Goal: Check status: Check status

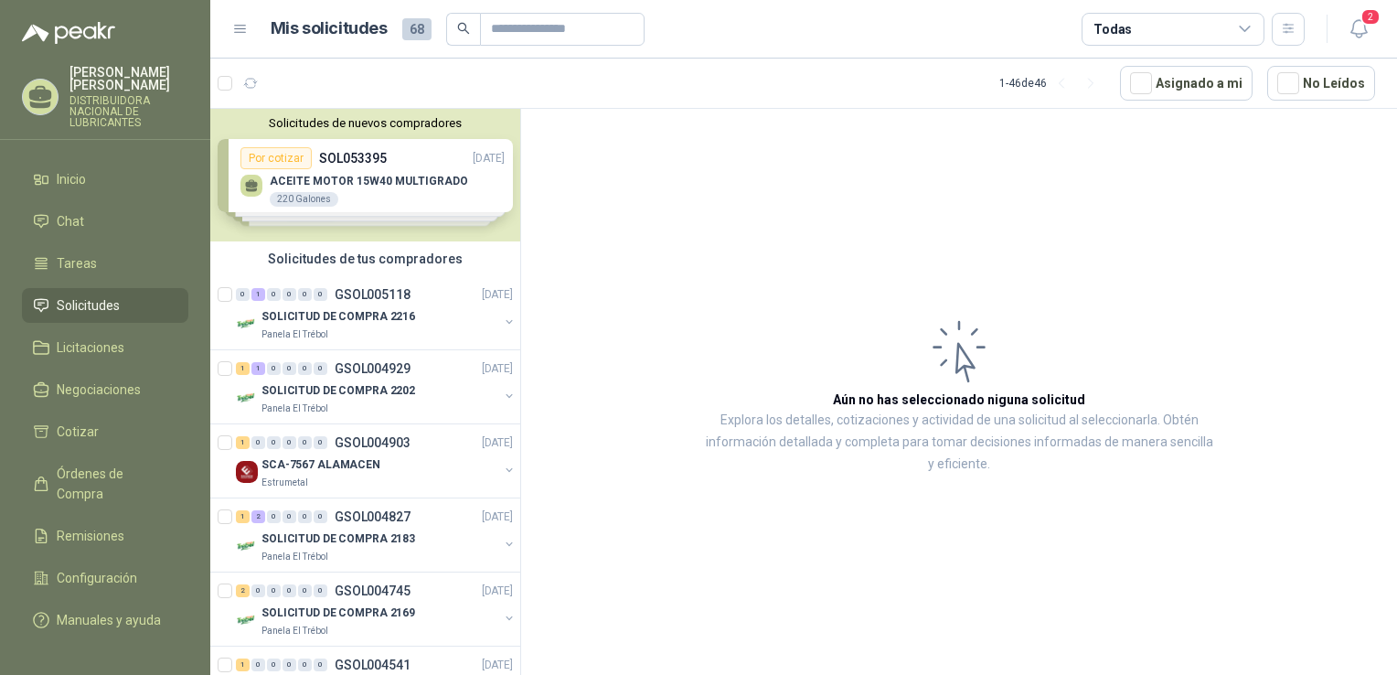
click at [94, 304] on span "Solicitudes" at bounding box center [88, 305] width 63 height 20
click at [307, 305] on div "SOLICITUD DE COMPRA 2216" at bounding box center [380, 316] width 237 height 22
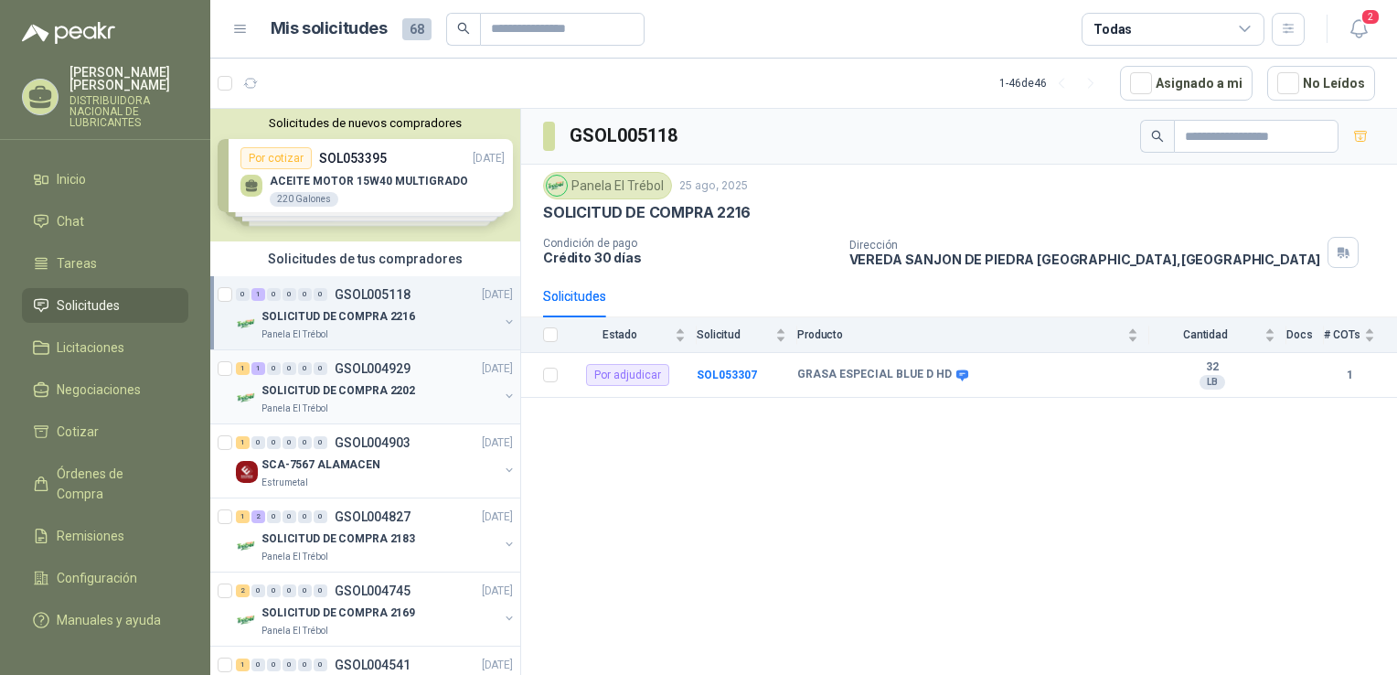
click at [324, 393] on p "SOLICITUD DE COMPRA 2202" at bounding box center [339, 390] width 154 height 17
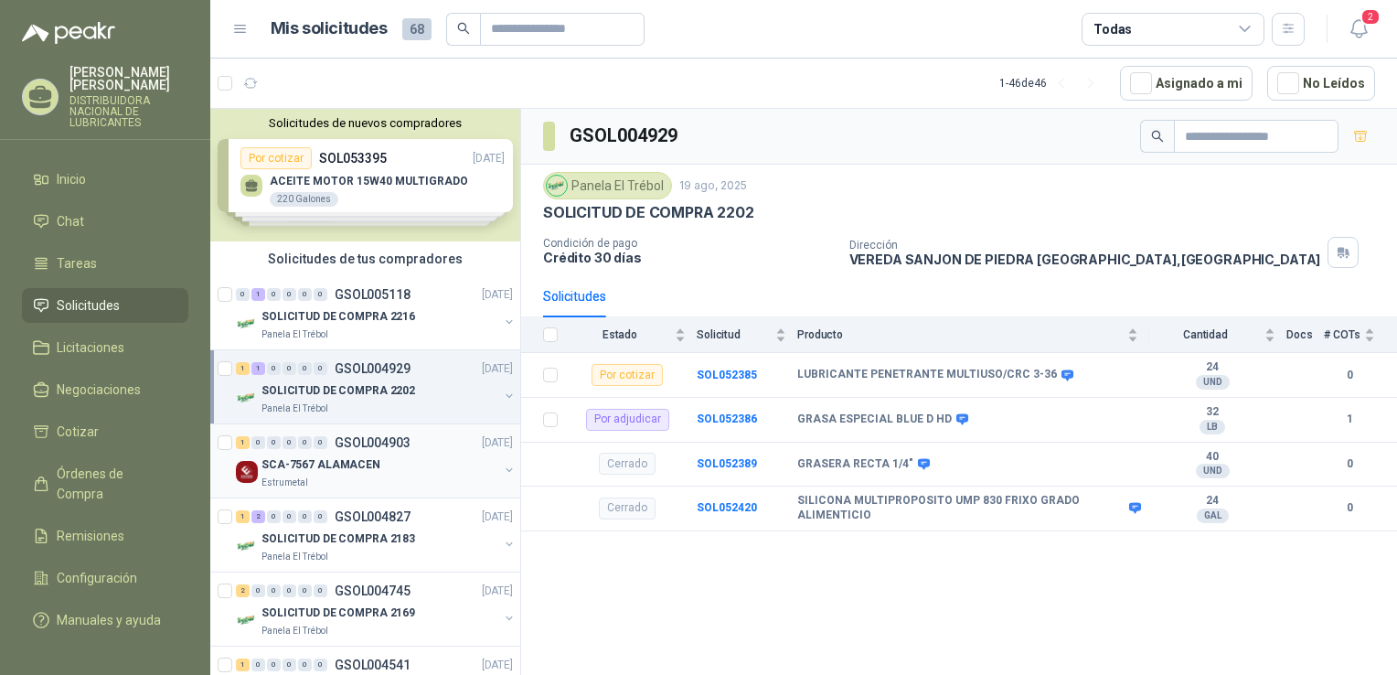
click at [337, 470] on p "SCA-7567 ALAMACEN" at bounding box center [321, 464] width 119 height 17
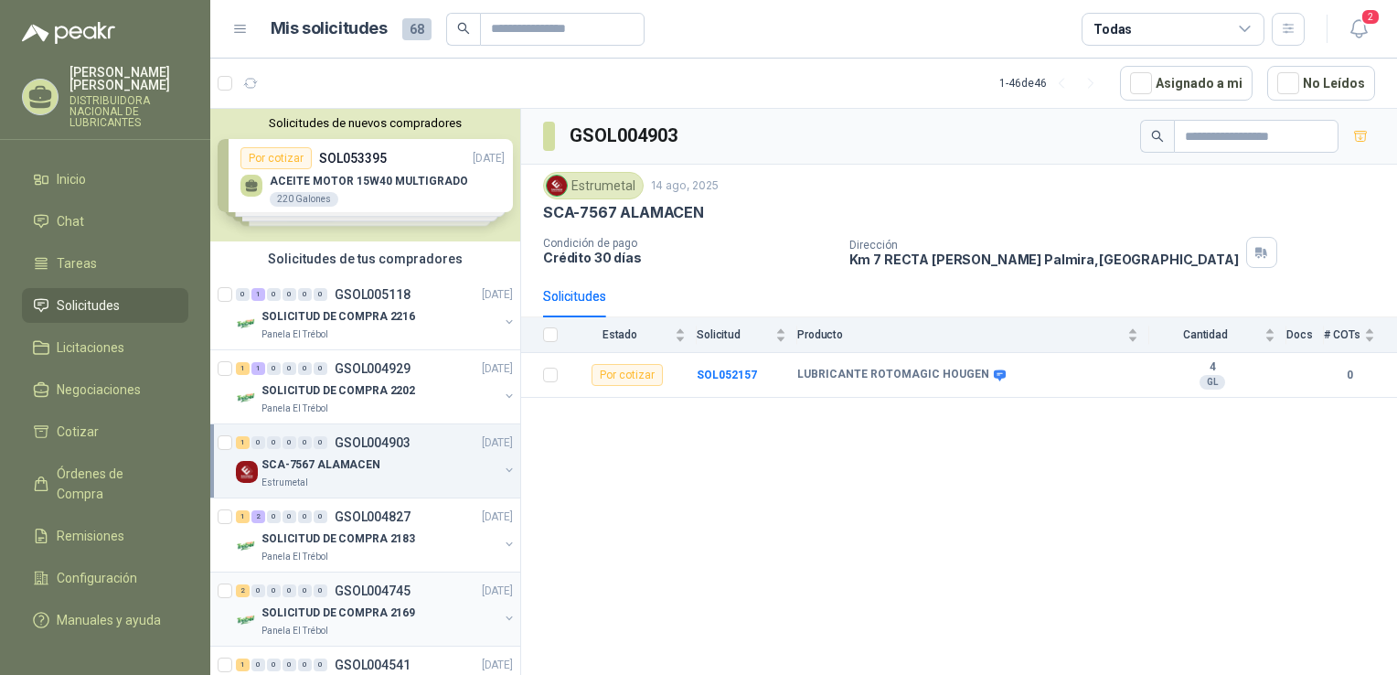
click at [346, 605] on p "SOLICITUD DE COMPRA 2169" at bounding box center [339, 613] width 154 height 17
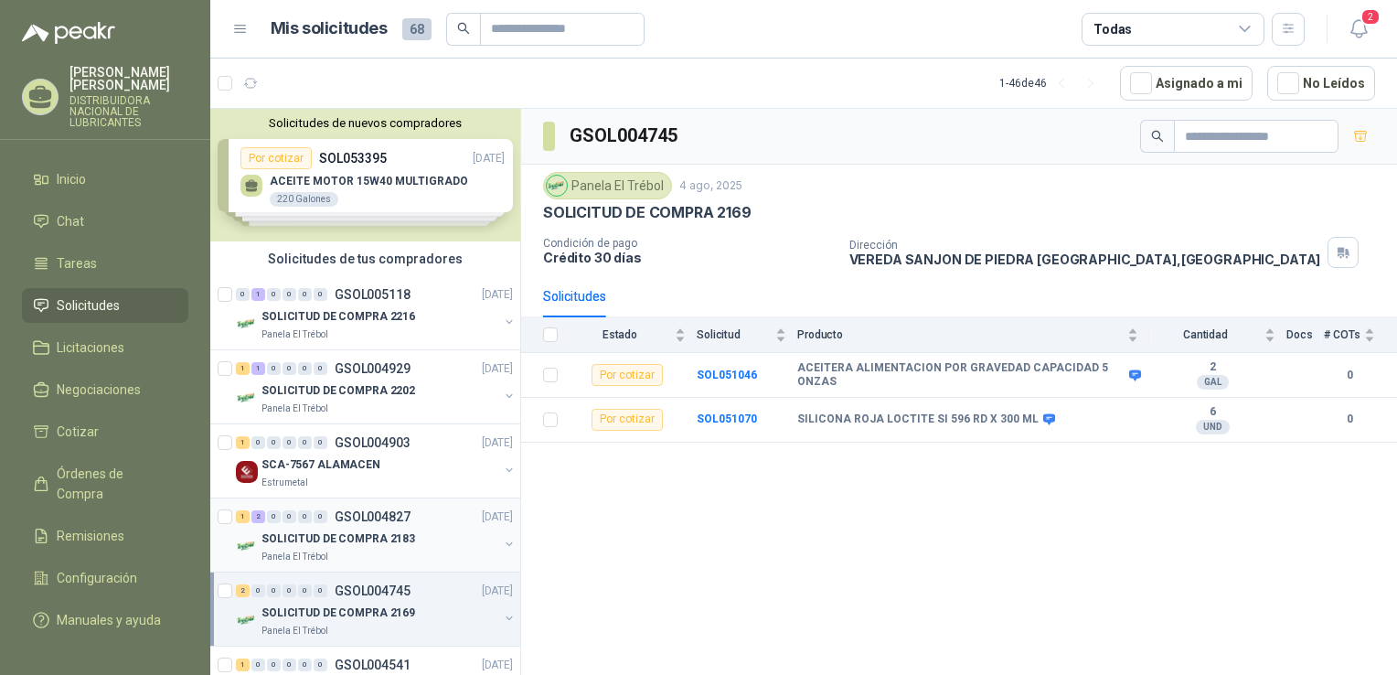
click at [366, 540] on p "SOLICITUD DE COMPRA 2183" at bounding box center [339, 538] width 154 height 17
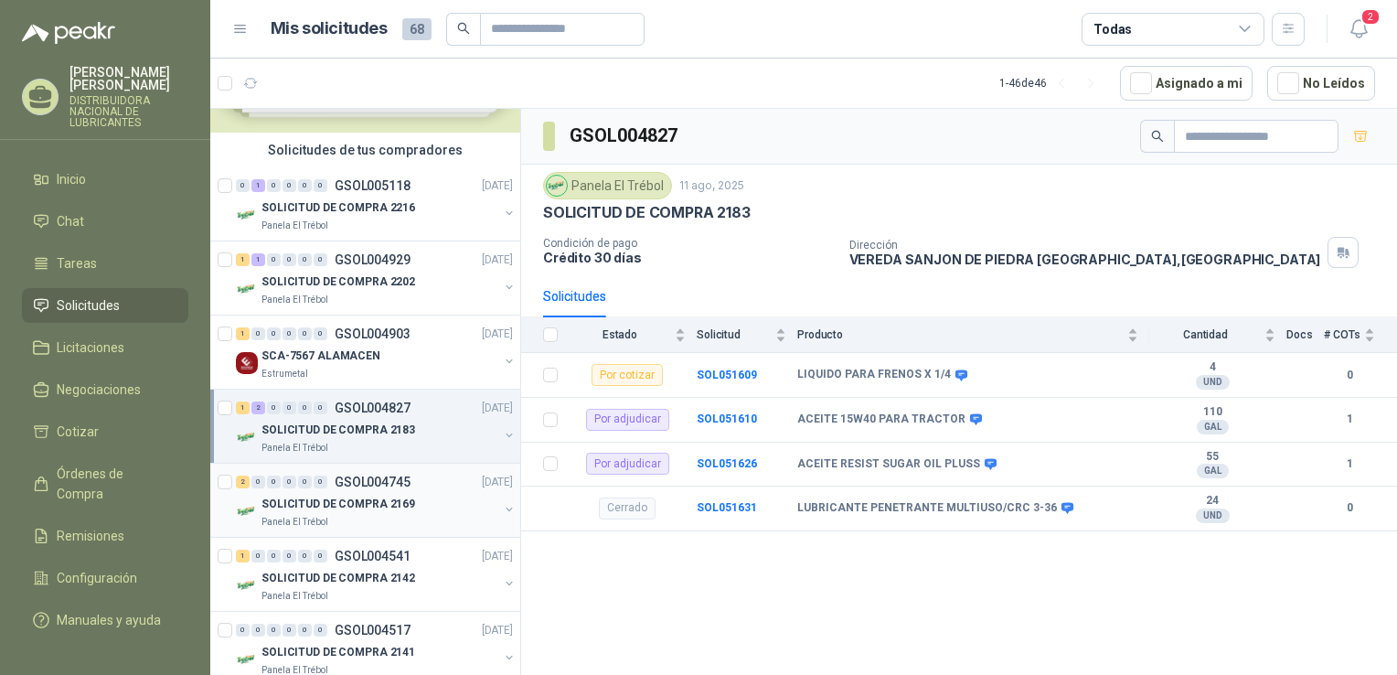
scroll to position [183, 0]
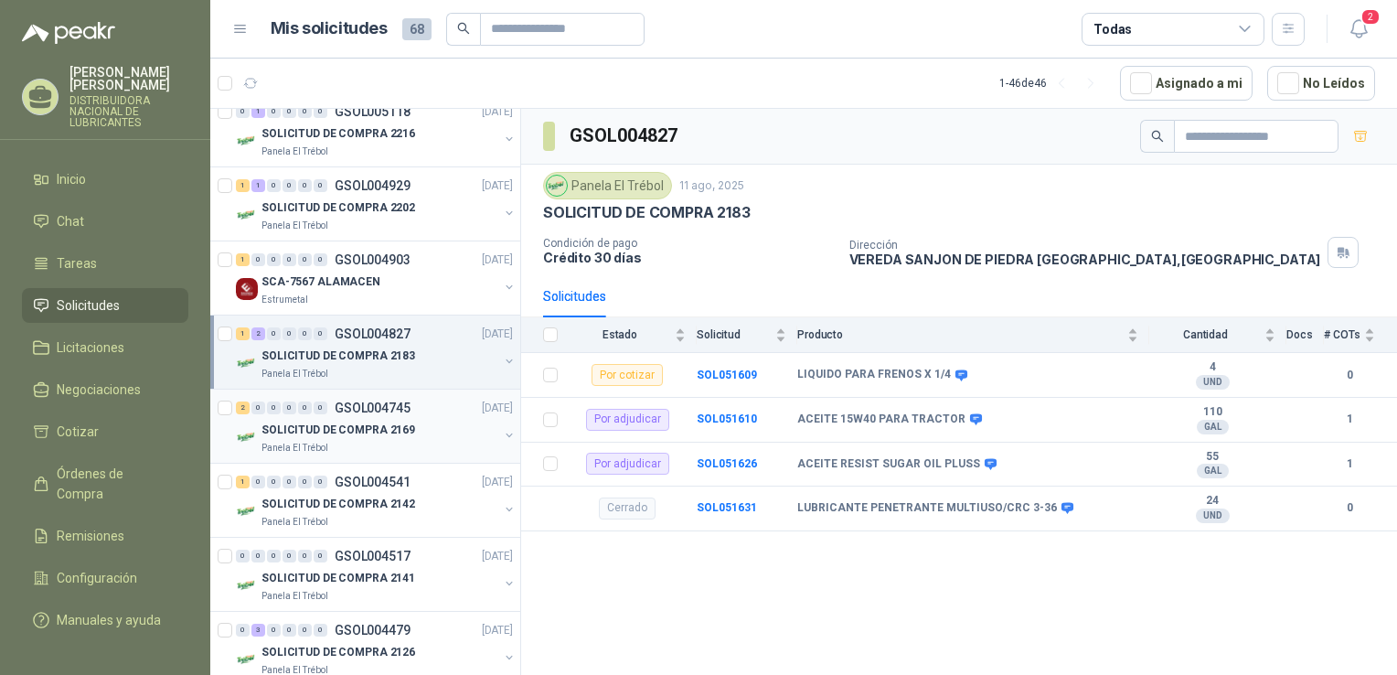
click at [388, 425] on p "SOLICITUD DE COMPRA 2169" at bounding box center [339, 430] width 154 height 17
